Goal: Task Accomplishment & Management: Use online tool/utility

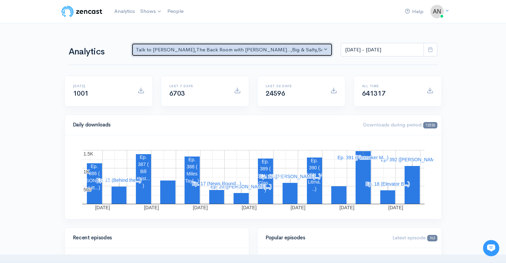
click at [242, 45] on button "Talk to [PERSON_NAME] , The Back Room with [PERSON_NAME].. , Big & Salty , Seri…" at bounding box center [233, 50] width 202 height 14
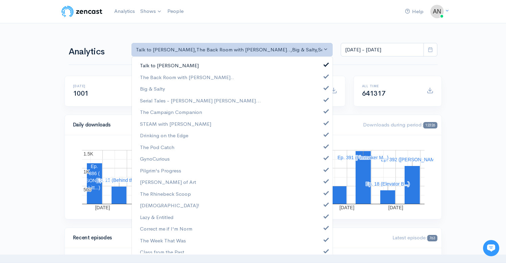
click at [325, 64] on span at bounding box center [326, 63] width 3 height 5
select select "10316"
click at [323, 90] on link "Big & Salty" at bounding box center [232, 89] width 201 height 12
click at [322, 102] on link "Serial Tales - [PERSON_NAME] [PERSON_NAME]..." at bounding box center [232, 101] width 201 height 12
click at [325, 112] on span at bounding box center [326, 110] width 3 height 5
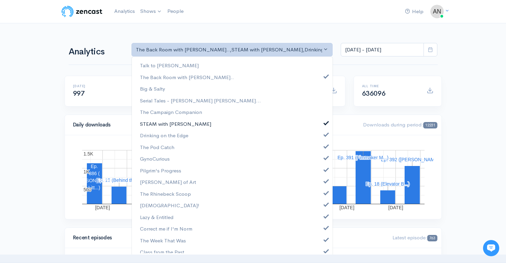
click at [325, 120] on span at bounding box center [326, 122] width 3 height 5
click at [325, 134] on span at bounding box center [326, 133] width 3 height 5
click at [325, 144] on span at bounding box center [326, 145] width 3 height 5
click at [320, 162] on link "GynoCurious" at bounding box center [232, 159] width 201 height 12
click at [325, 171] on span at bounding box center [326, 168] width 3 height 5
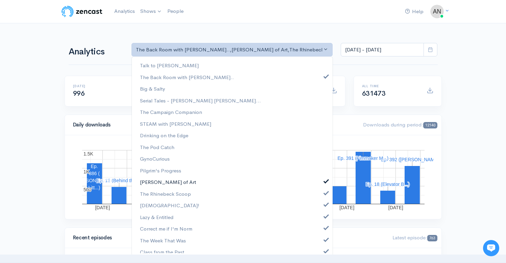
click at [325, 179] on span at bounding box center [326, 180] width 3 height 5
click at [325, 191] on span at bounding box center [326, 192] width 3 height 5
click at [321, 207] on link "[DEMOGRAPHIC_DATA]!" at bounding box center [232, 206] width 201 height 12
click at [325, 218] on span at bounding box center [326, 215] width 3 height 5
click at [321, 231] on link "Correct me if I'm Norm" at bounding box center [232, 229] width 201 height 12
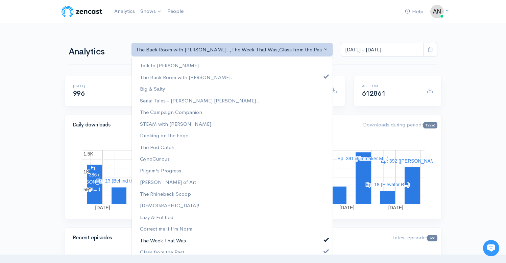
click at [325, 241] on span at bounding box center [326, 238] width 3 height 5
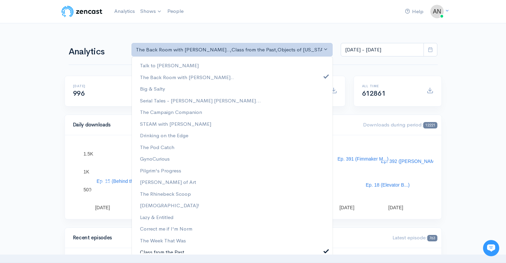
click at [325, 250] on span at bounding box center [326, 250] width 3 height 5
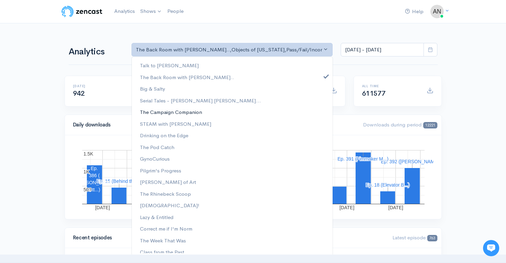
scroll to position [87, 0]
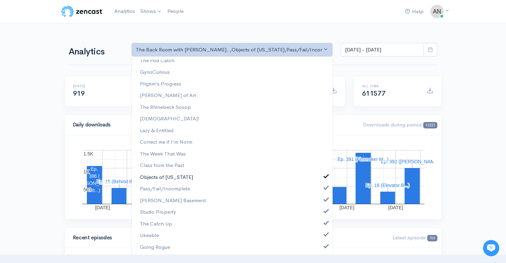
click at [325, 175] on span at bounding box center [326, 175] width 3 height 5
click at [325, 186] on span at bounding box center [326, 187] width 3 height 5
click at [321, 205] on link "[PERSON_NAME] Basement" at bounding box center [232, 201] width 201 height 12
click at [321, 217] on link "Studio Property" at bounding box center [232, 212] width 201 height 12
click at [321, 228] on link "The Catch Up" at bounding box center [232, 224] width 201 height 12
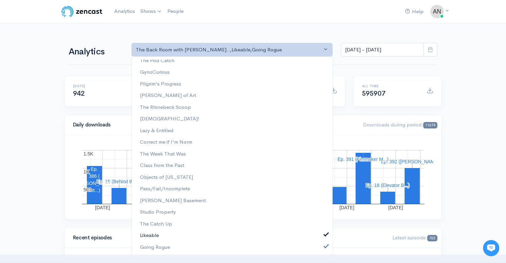
click at [321, 238] on link "Likeable" at bounding box center [232, 236] width 201 height 12
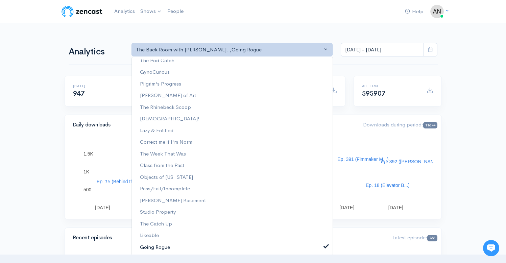
click at [325, 247] on span at bounding box center [326, 245] width 3 height 5
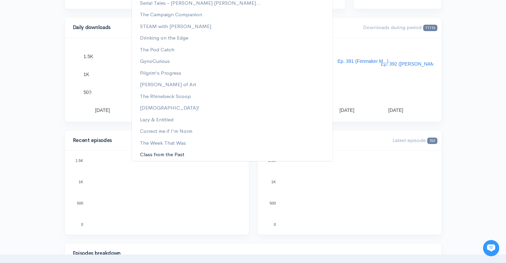
scroll to position [0, 0]
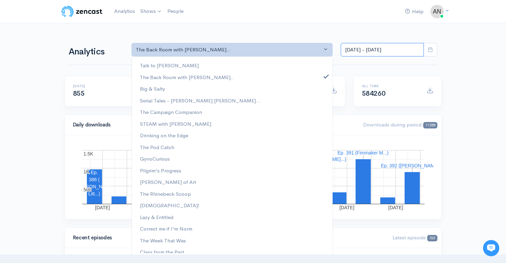
click at [390, 53] on input "[DATE] - [DATE]" at bounding box center [382, 50] width 83 height 14
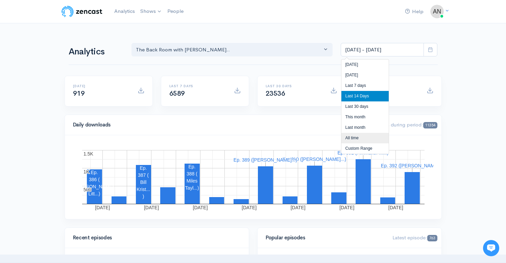
click at [351, 139] on li "All time" at bounding box center [365, 138] width 47 height 10
type input "[DATE] - [DATE]"
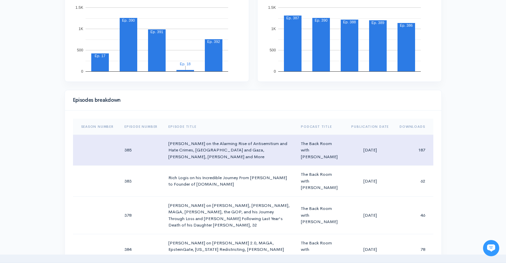
scroll to position [244, 0]
